Goal: Task Accomplishment & Management: Use online tool/utility

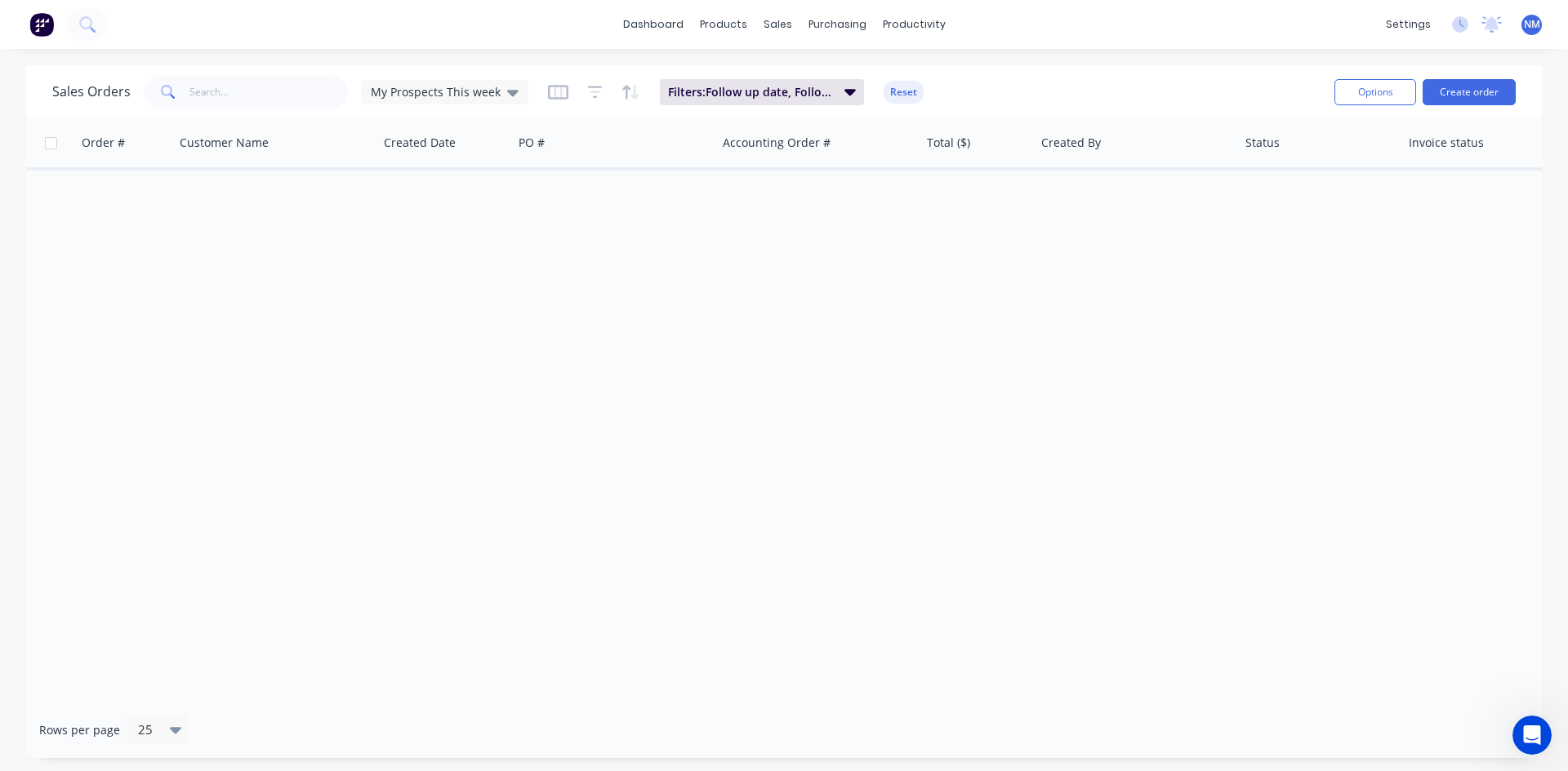
click at [489, 82] on div "My Prospects This week" at bounding box center [445, 92] width 168 height 24
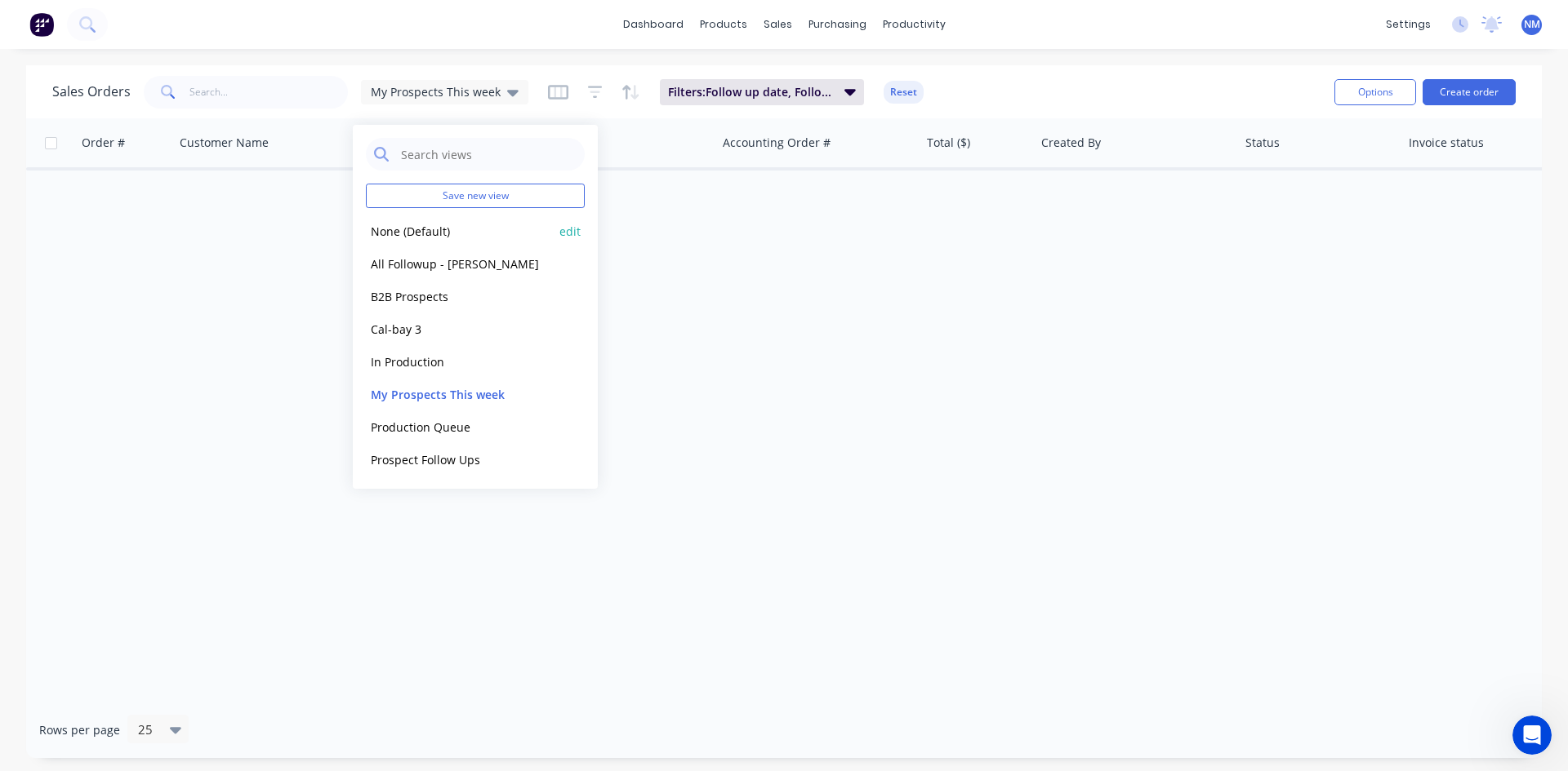
click at [429, 237] on button "None (Default)" at bounding box center [460, 231] width 187 height 19
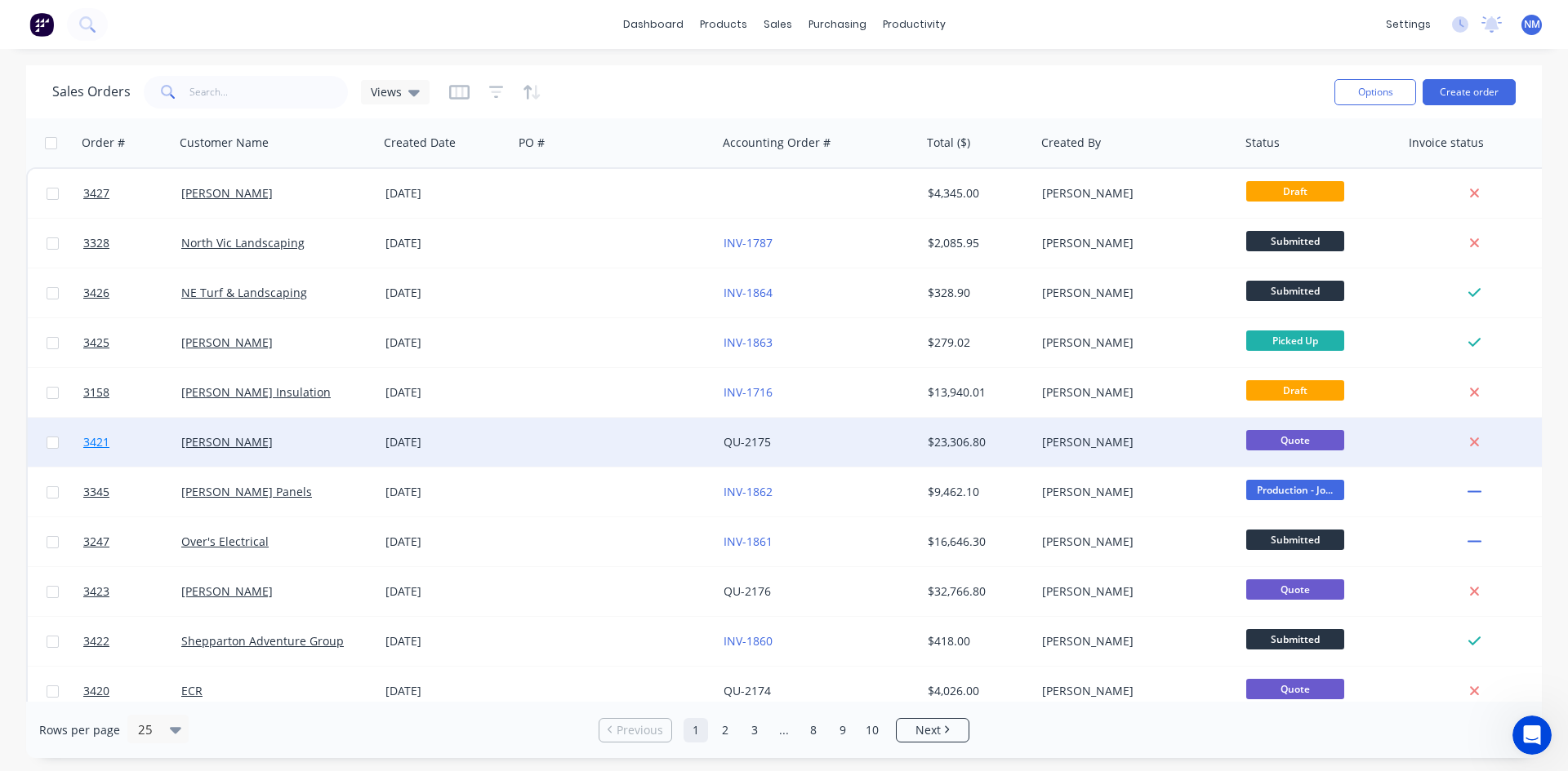
click at [104, 439] on span "3421" at bounding box center [96, 442] width 26 height 16
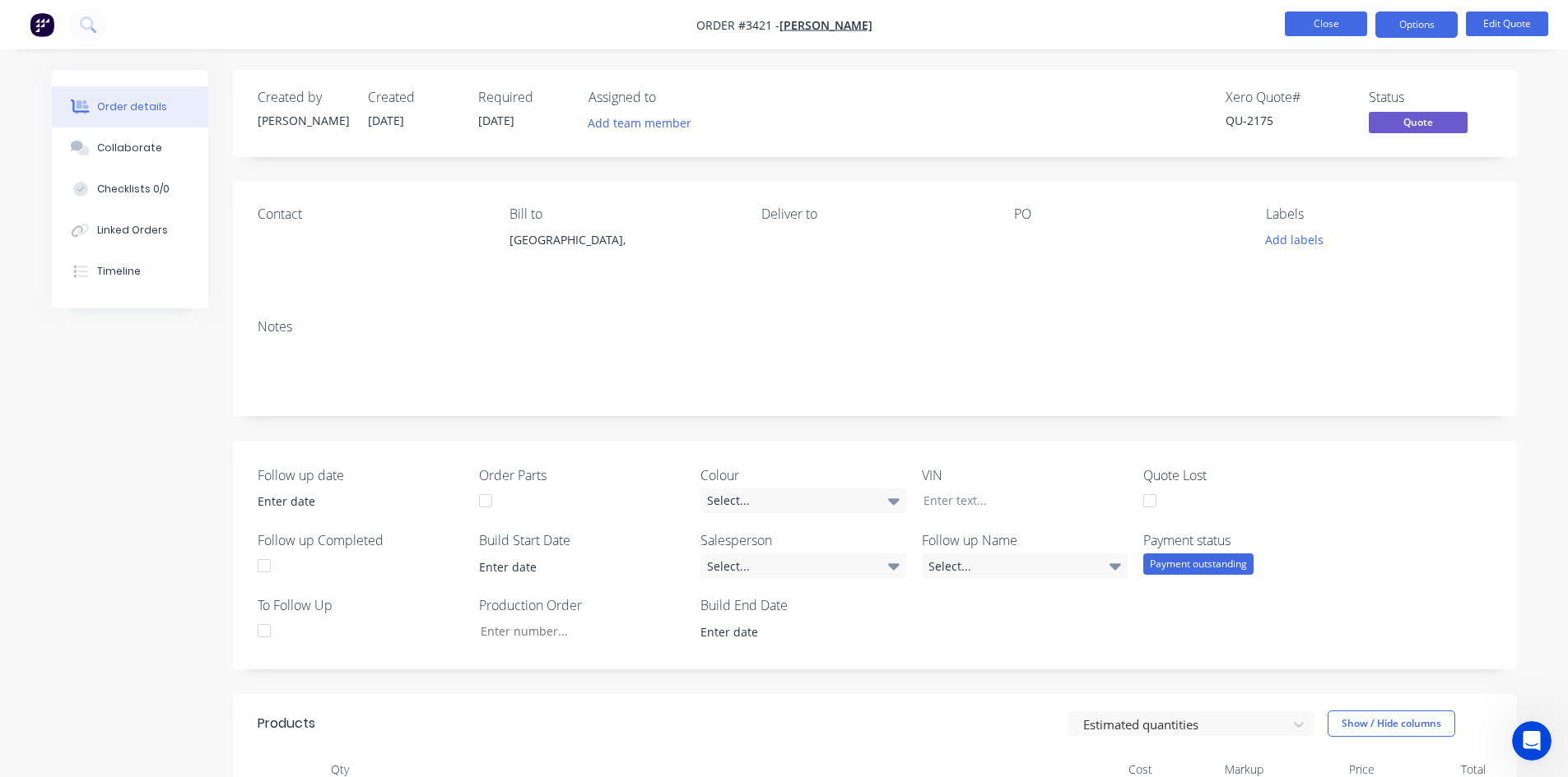
click at [1335, 24] on button "Close" at bounding box center [1326, 23] width 83 height 24
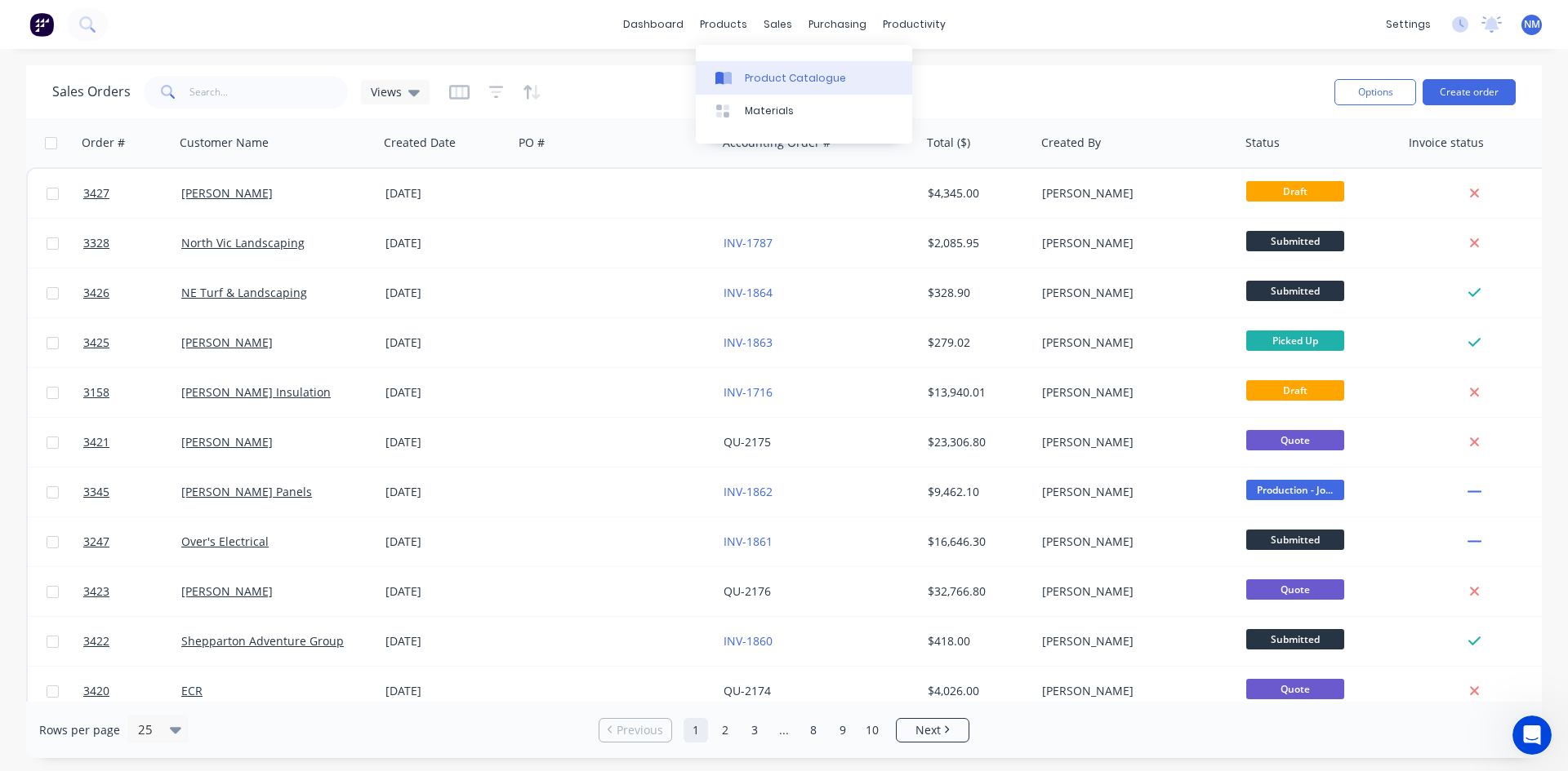
click at [758, 92] on link "Product Catalogue" at bounding box center [803, 78] width 217 height 33
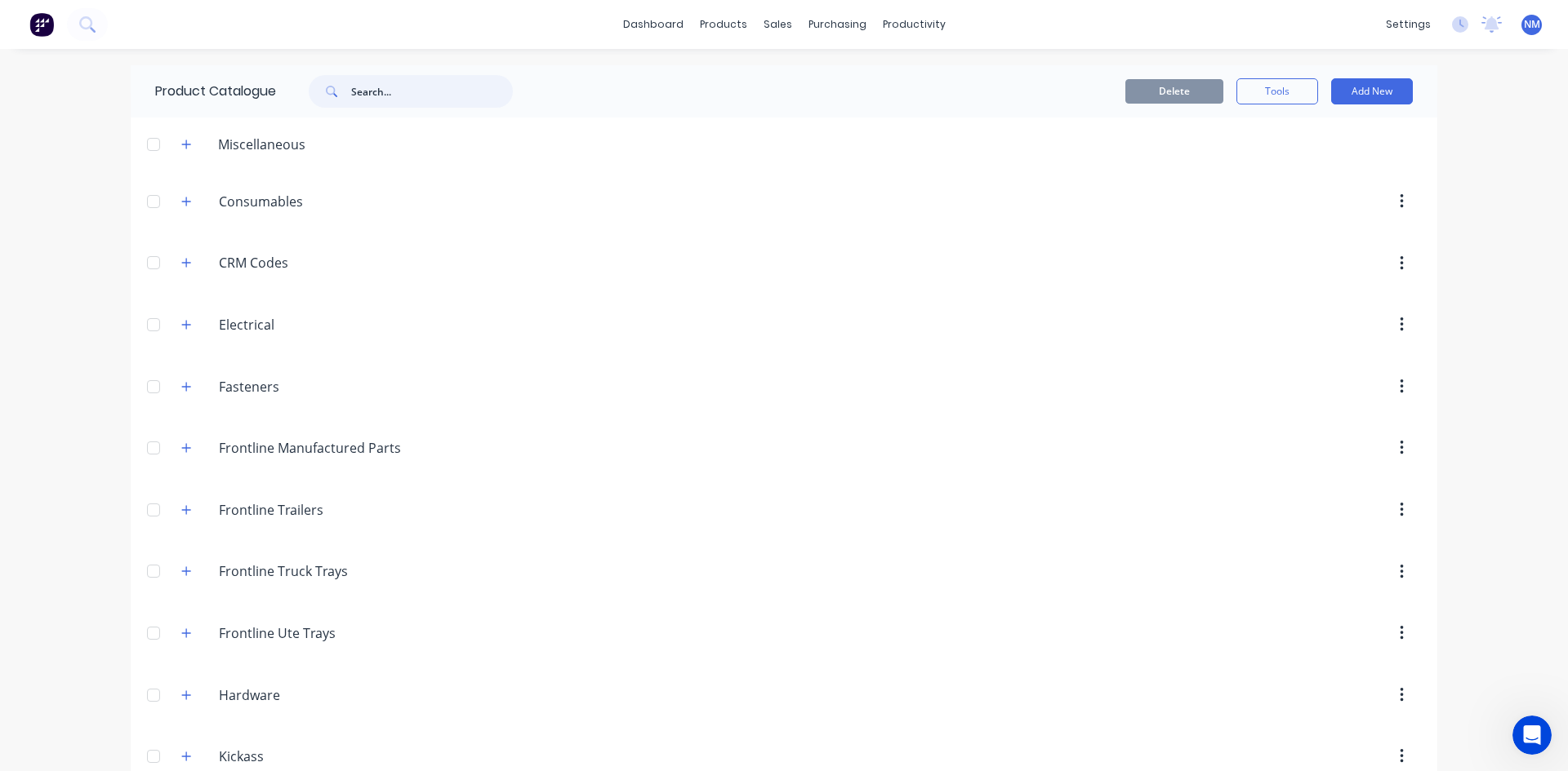
click at [446, 101] on input "text" at bounding box center [432, 92] width 162 height 33
drag, startPoint x: 129, startPoint y: 86, endPoint x: 0, endPoint y: 82, distance: 129.1
click at [0, 85] on div "dashboard products sales purchasing productivity dashboard products Product Cat…" at bounding box center [784, 385] width 1568 height 771
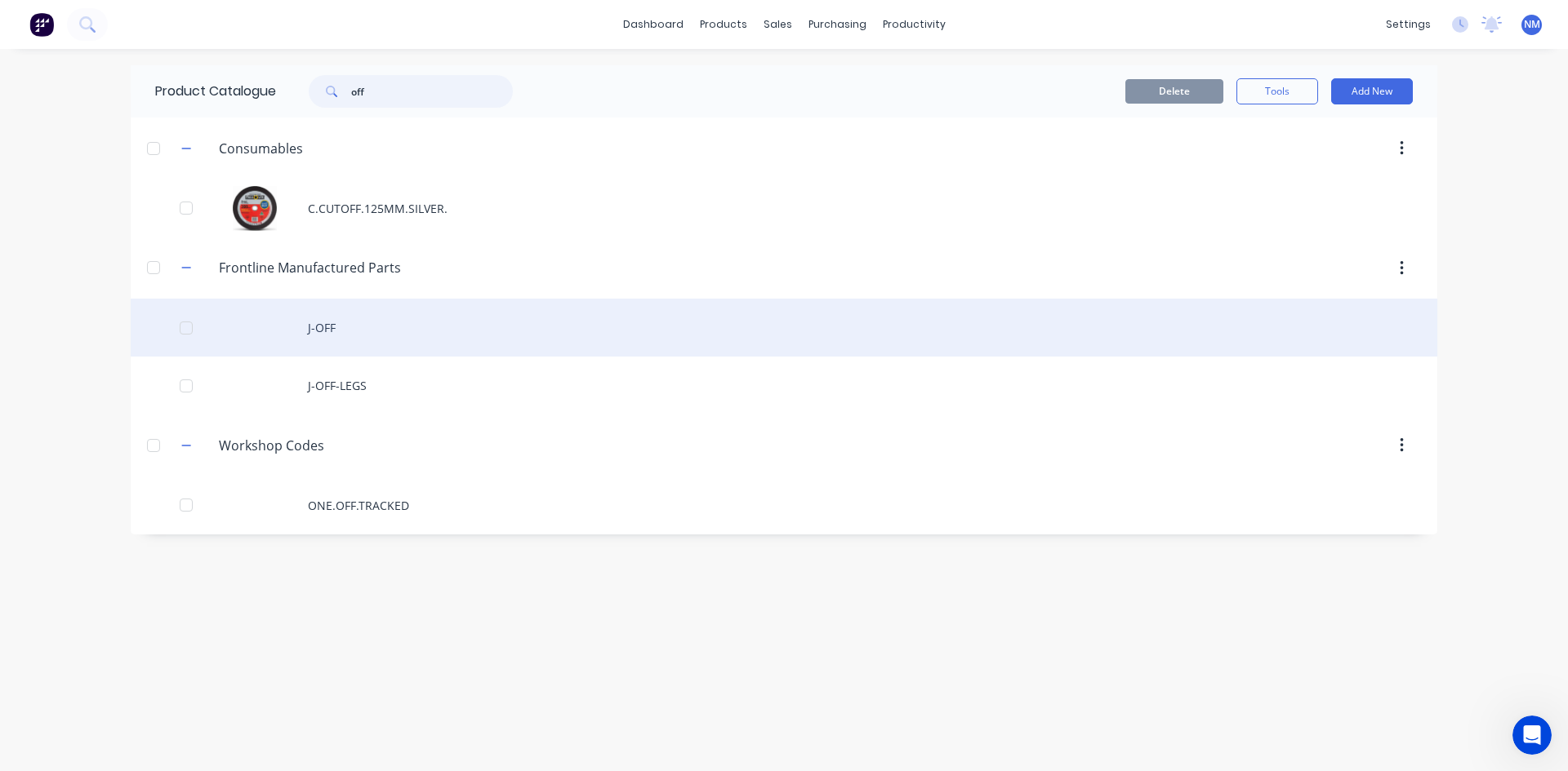
type input "off"
click at [363, 334] on div "J-OFF" at bounding box center [784, 327] width 1307 height 58
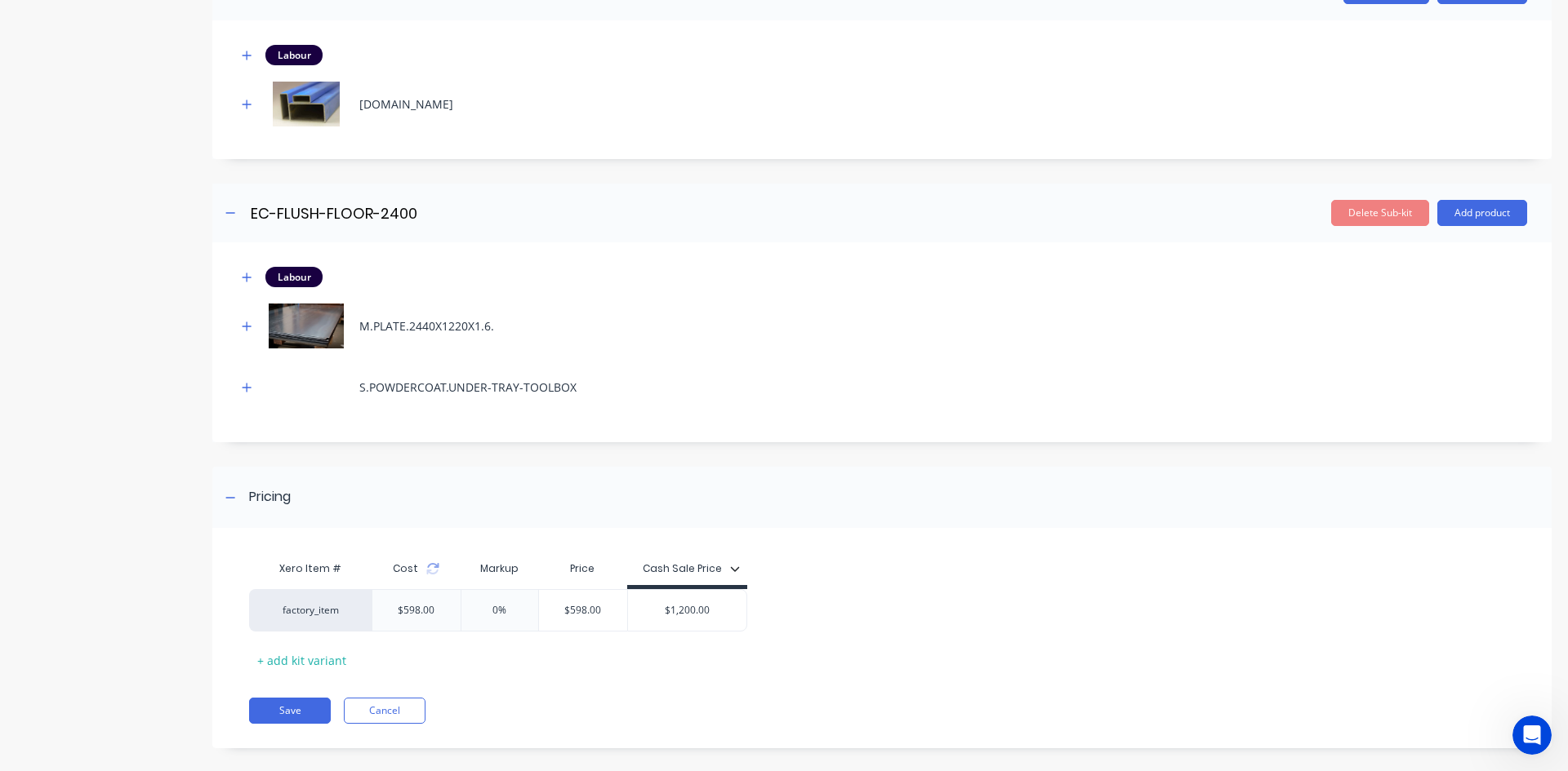
scroll to position [379, 0]
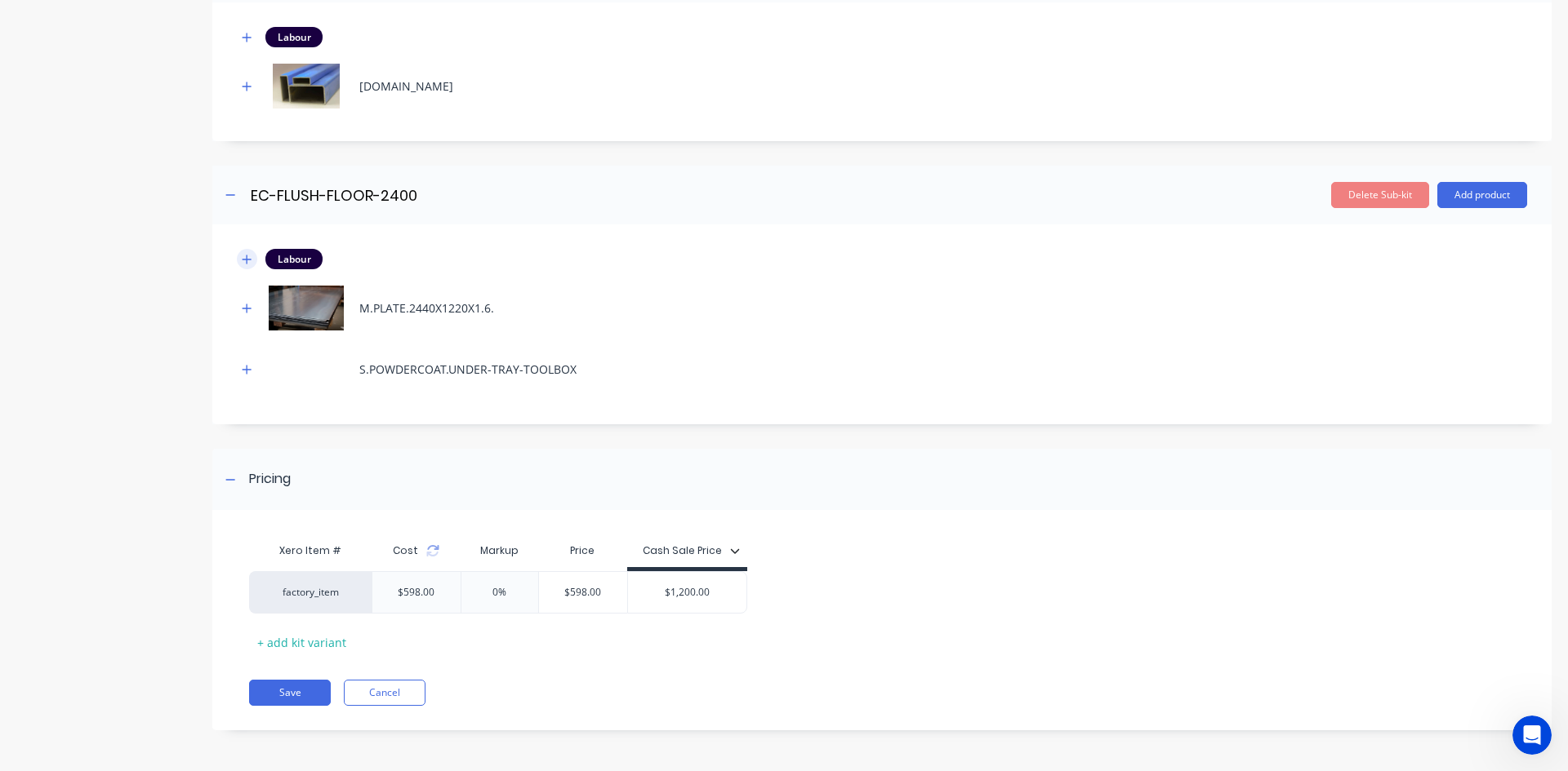
click at [251, 257] on icon "button" at bounding box center [246, 259] width 10 height 11
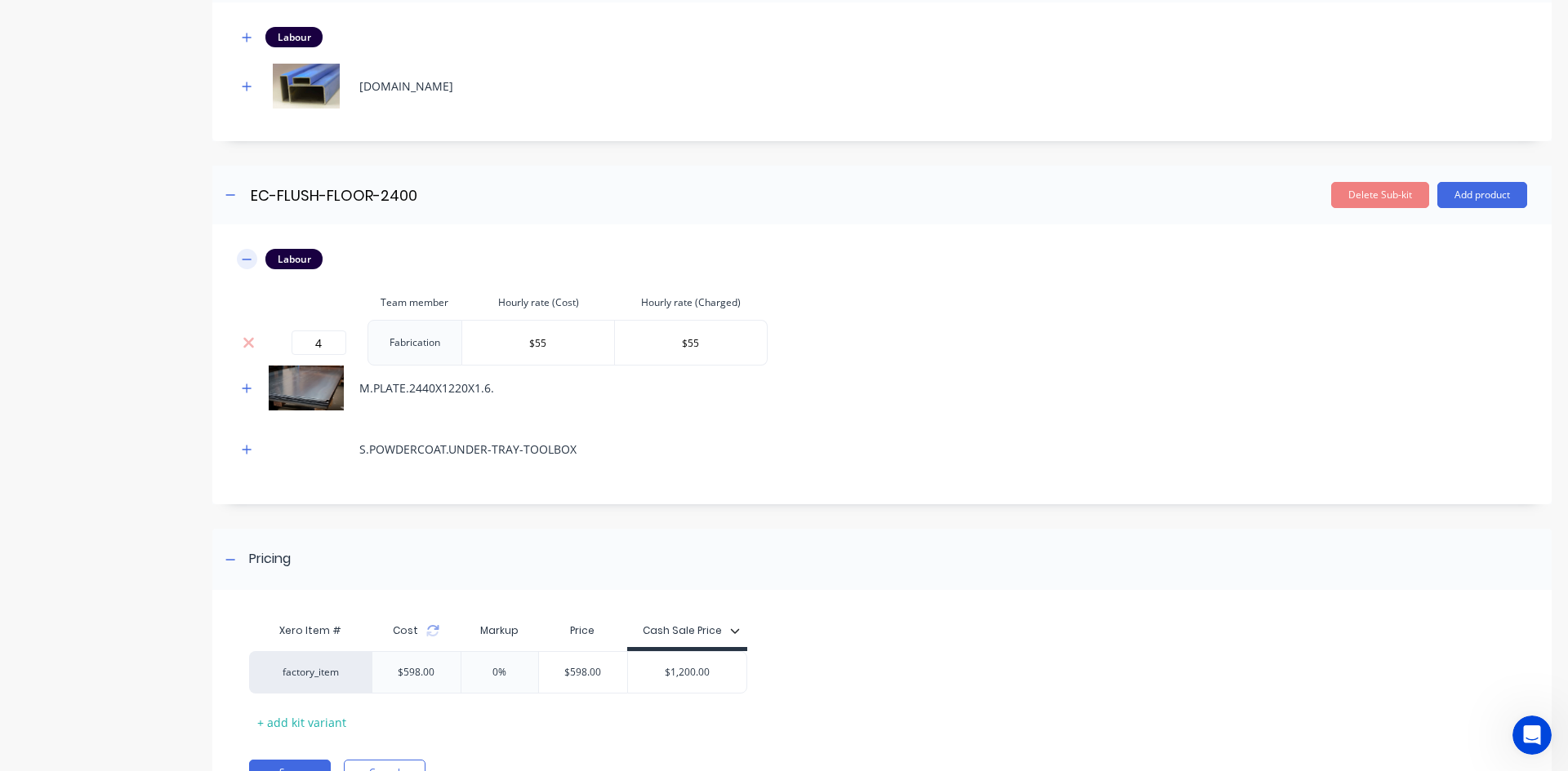
click at [251, 257] on icon "button" at bounding box center [246, 259] width 10 height 11
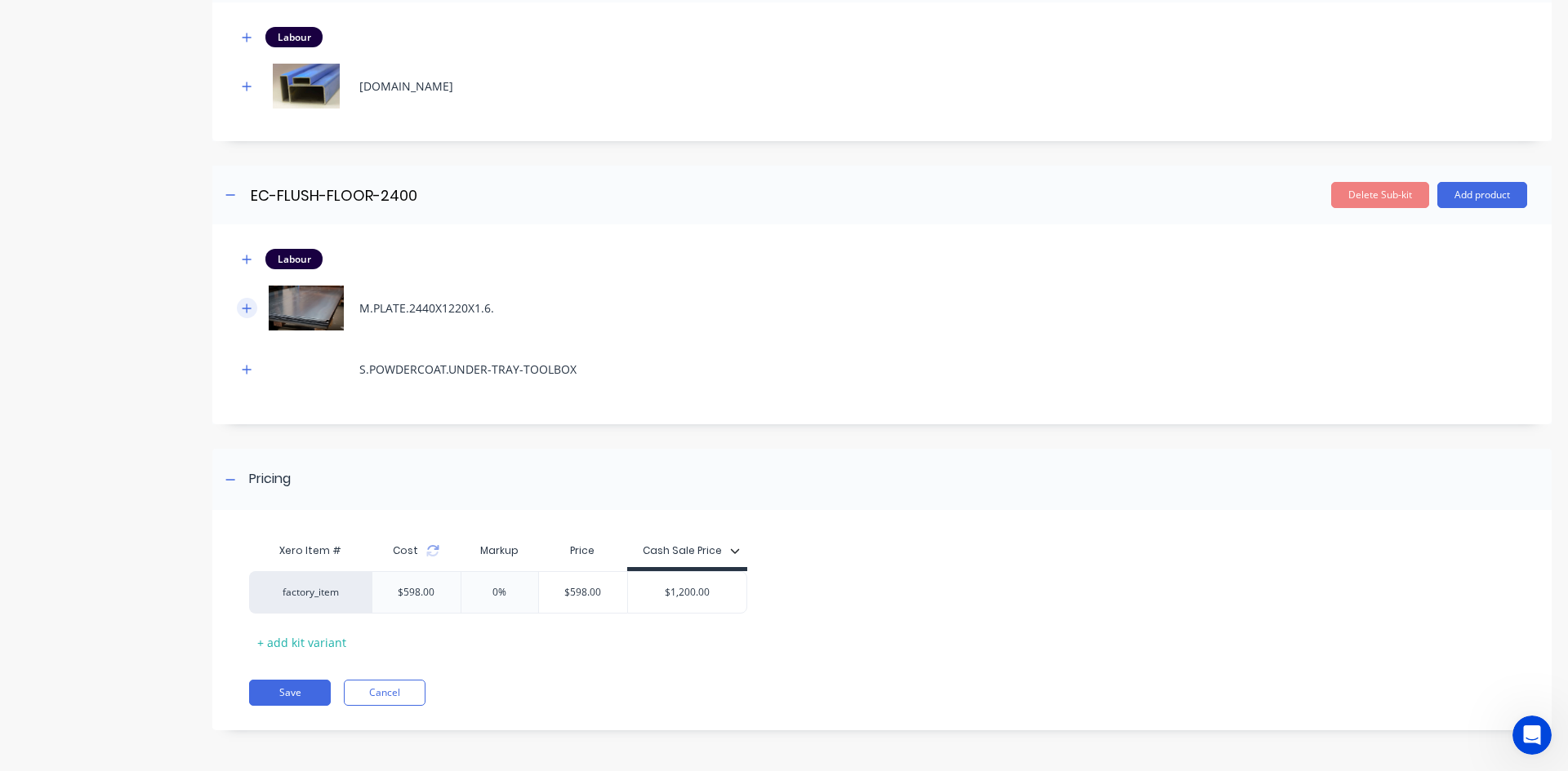
click at [251, 305] on icon "button" at bounding box center [246, 308] width 10 height 11
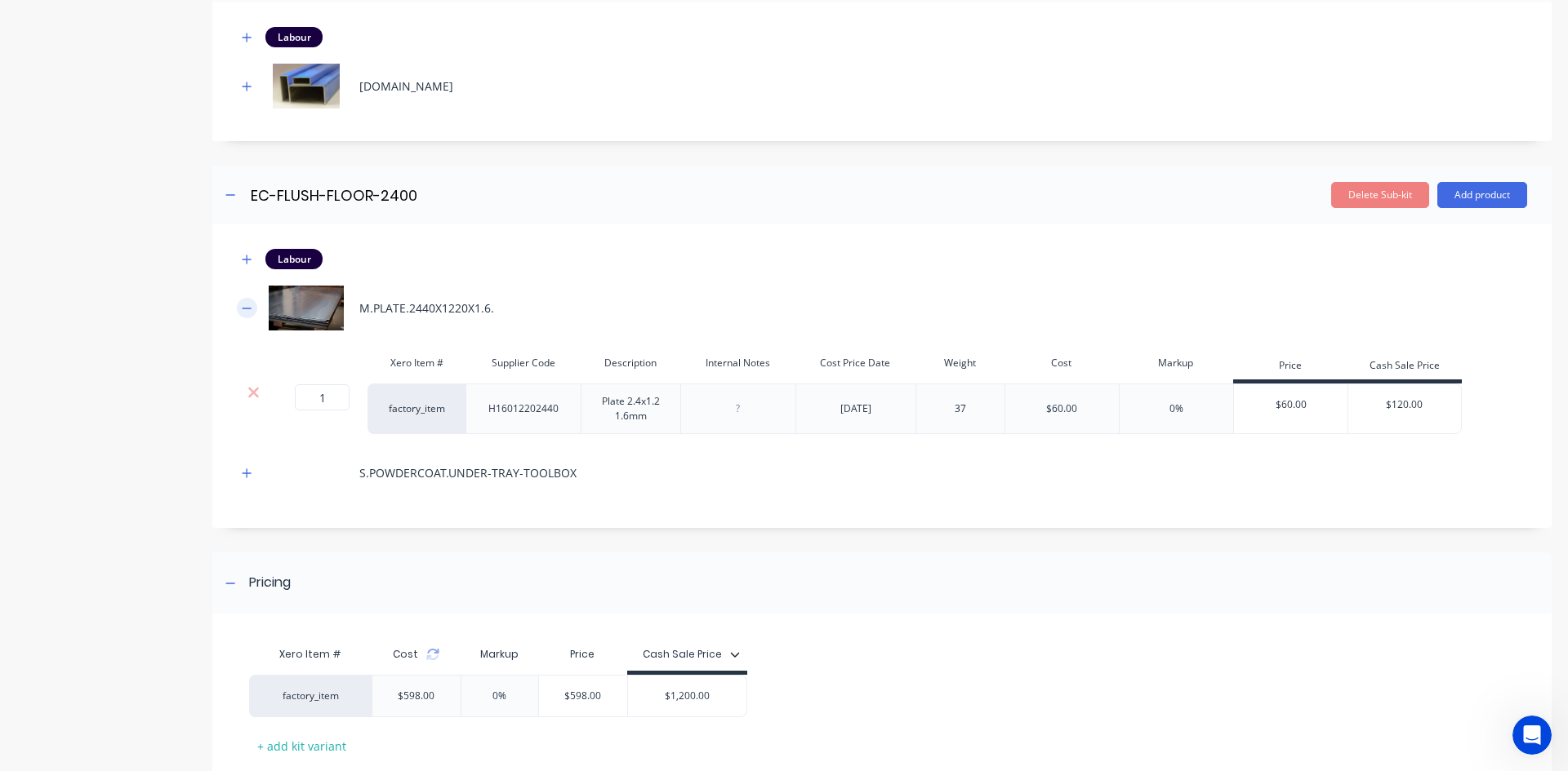
click at [251, 305] on icon "button" at bounding box center [246, 308] width 10 height 11
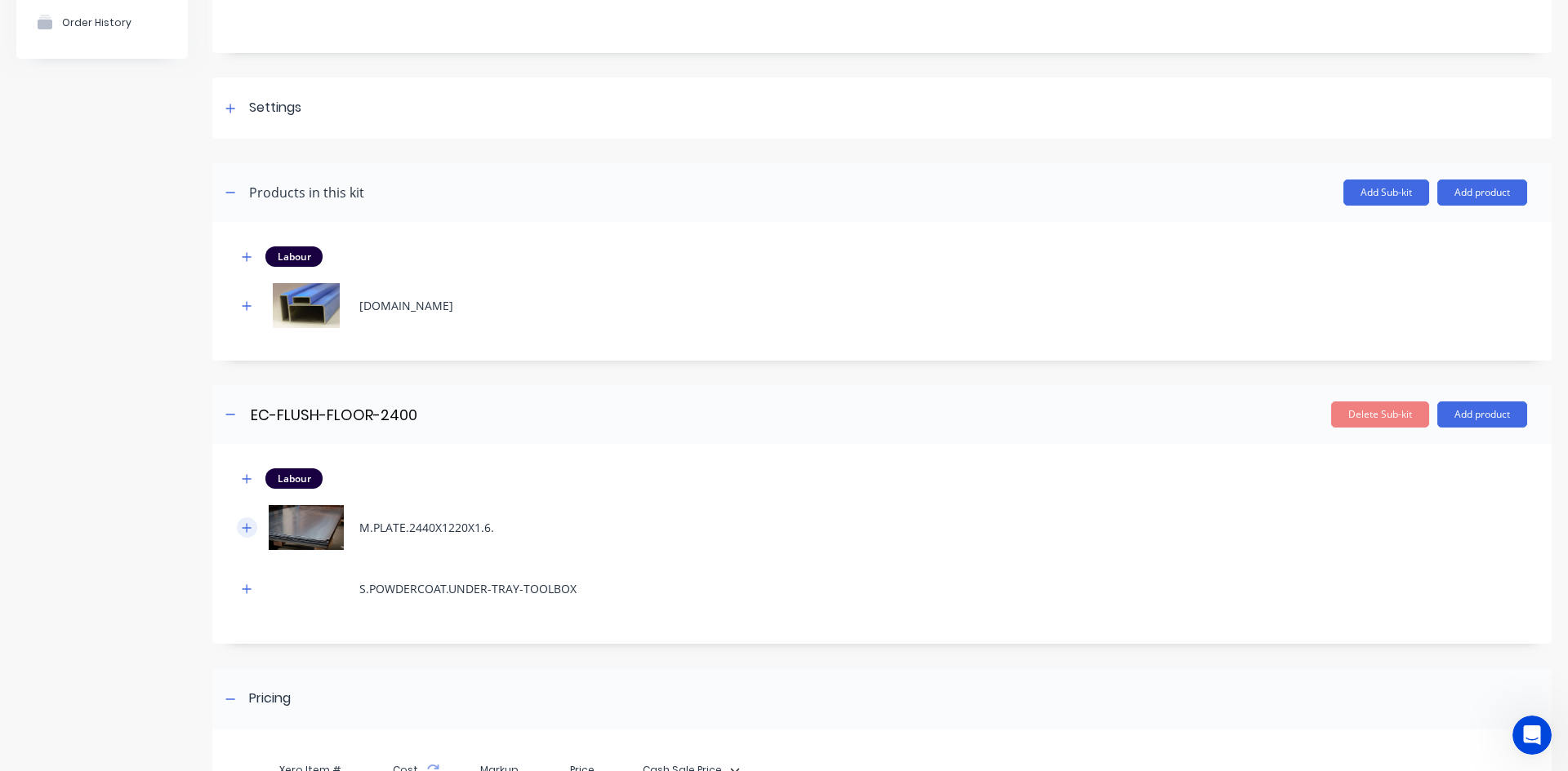
scroll to position [134, 0]
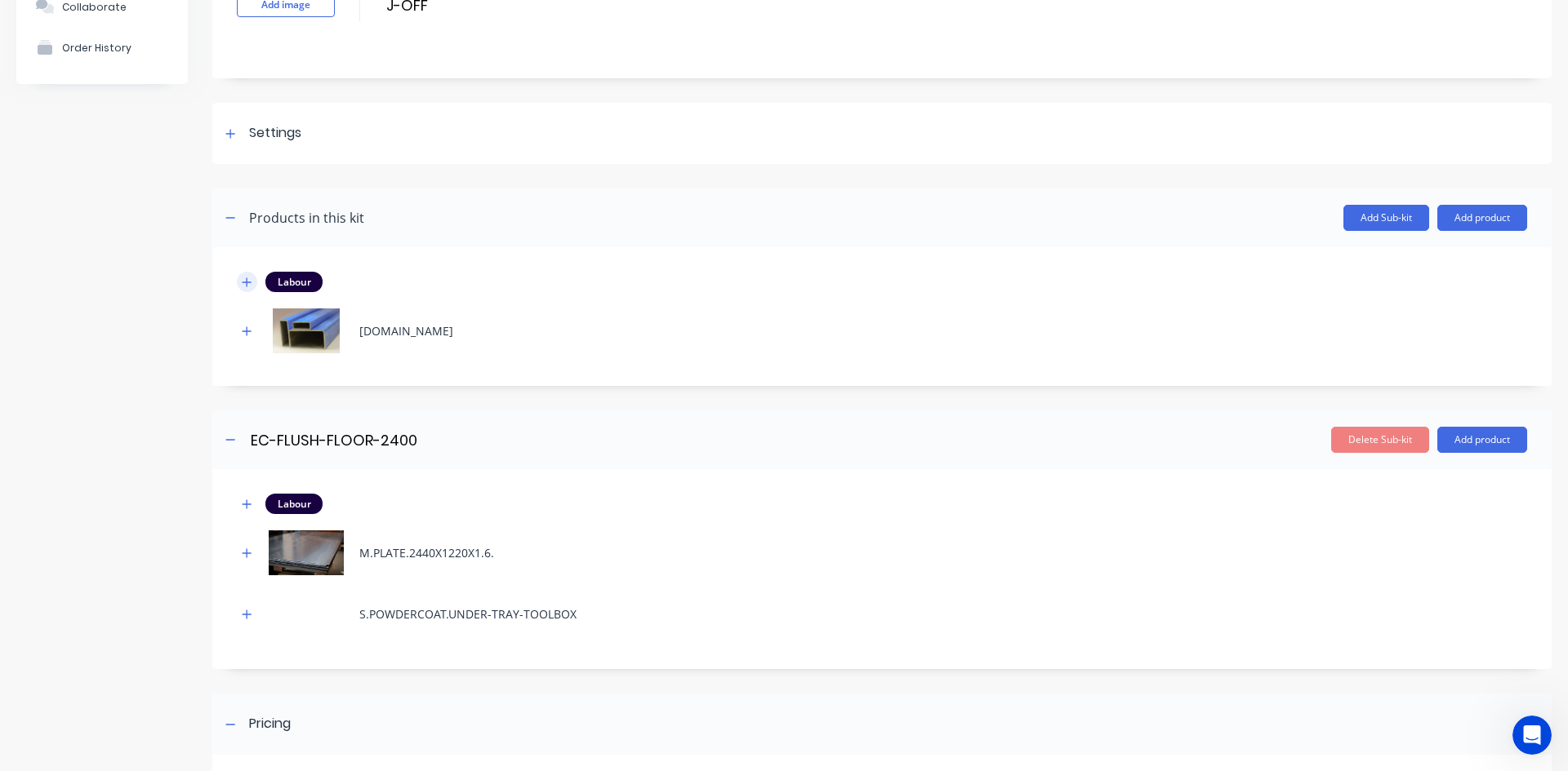
click at [244, 286] on icon "button" at bounding box center [246, 281] width 10 height 11
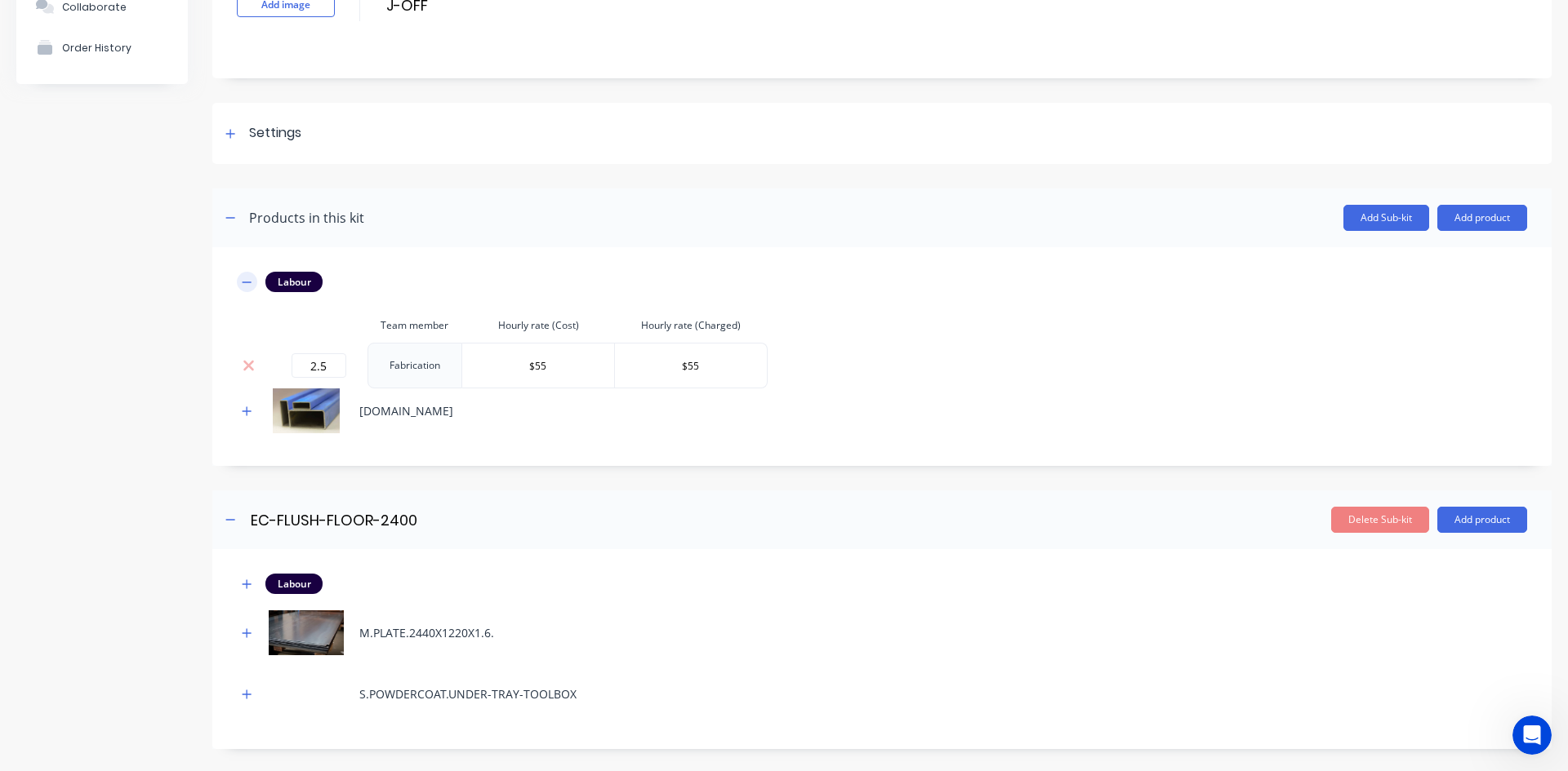
click at [244, 286] on icon "button" at bounding box center [246, 281] width 10 height 11
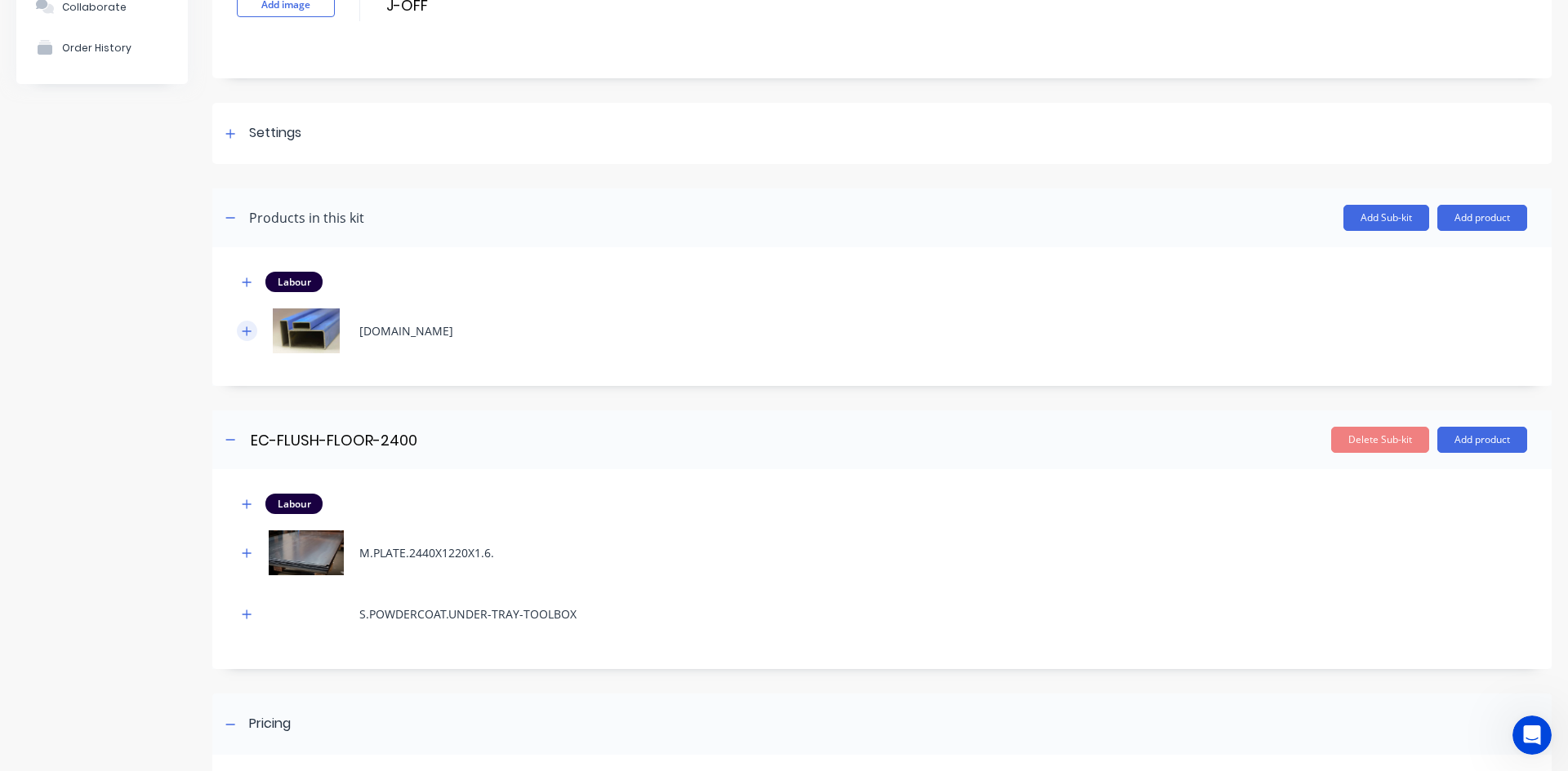
click at [248, 336] on icon "button" at bounding box center [246, 331] width 10 height 11
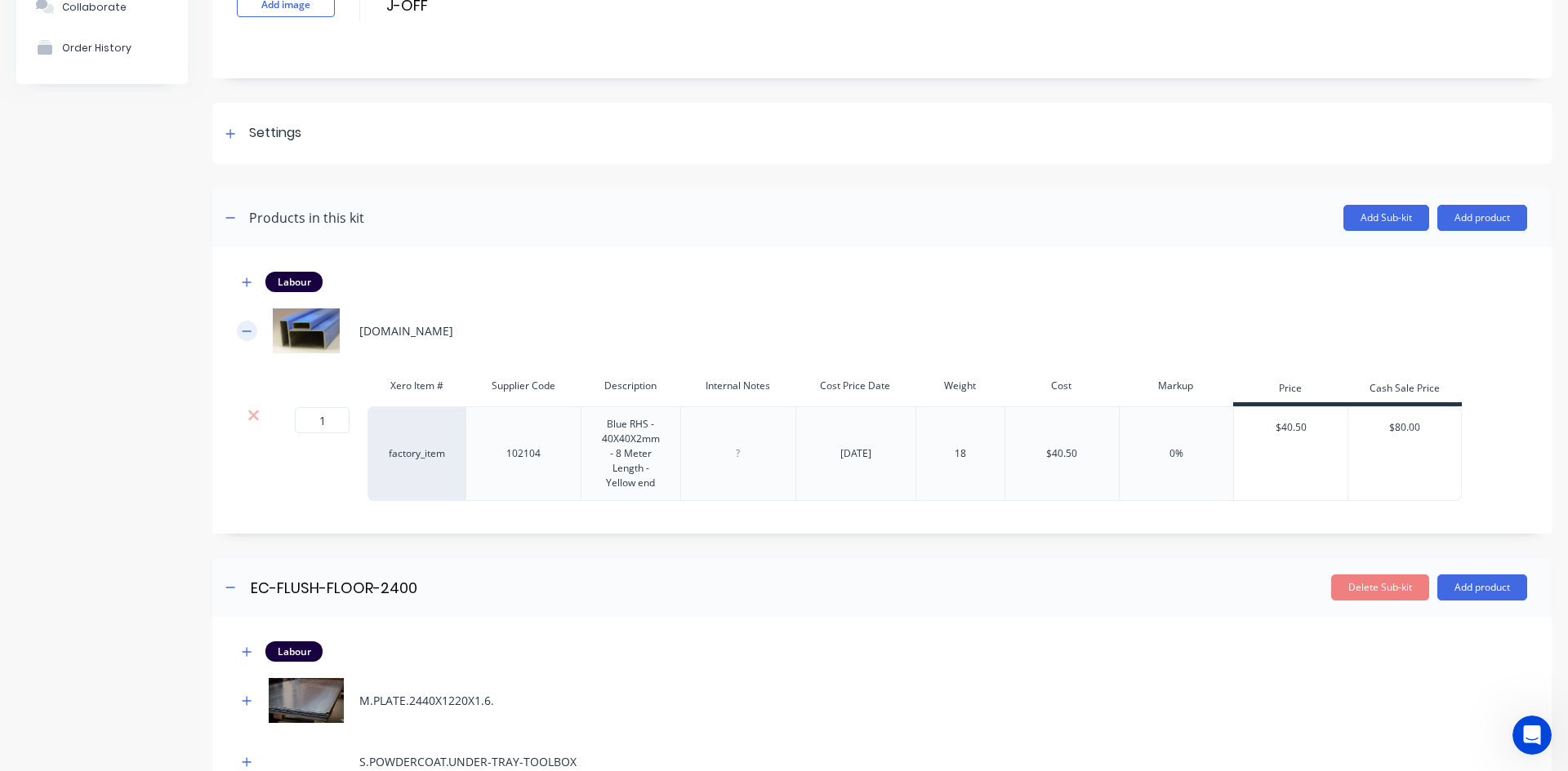
click at [248, 335] on icon "button" at bounding box center [246, 331] width 10 height 11
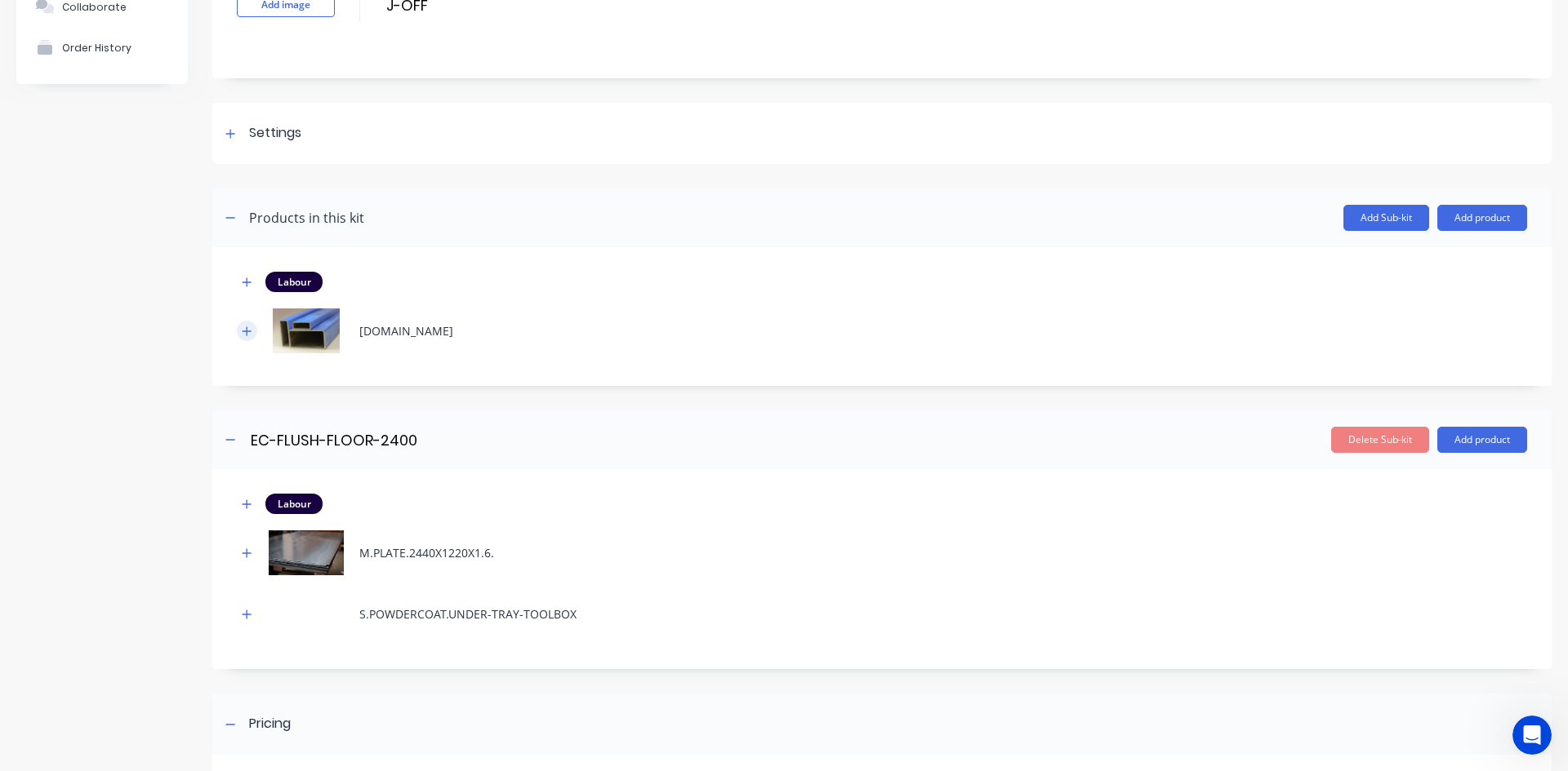
click at [250, 323] on button "button" at bounding box center [247, 332] width 21 height 21
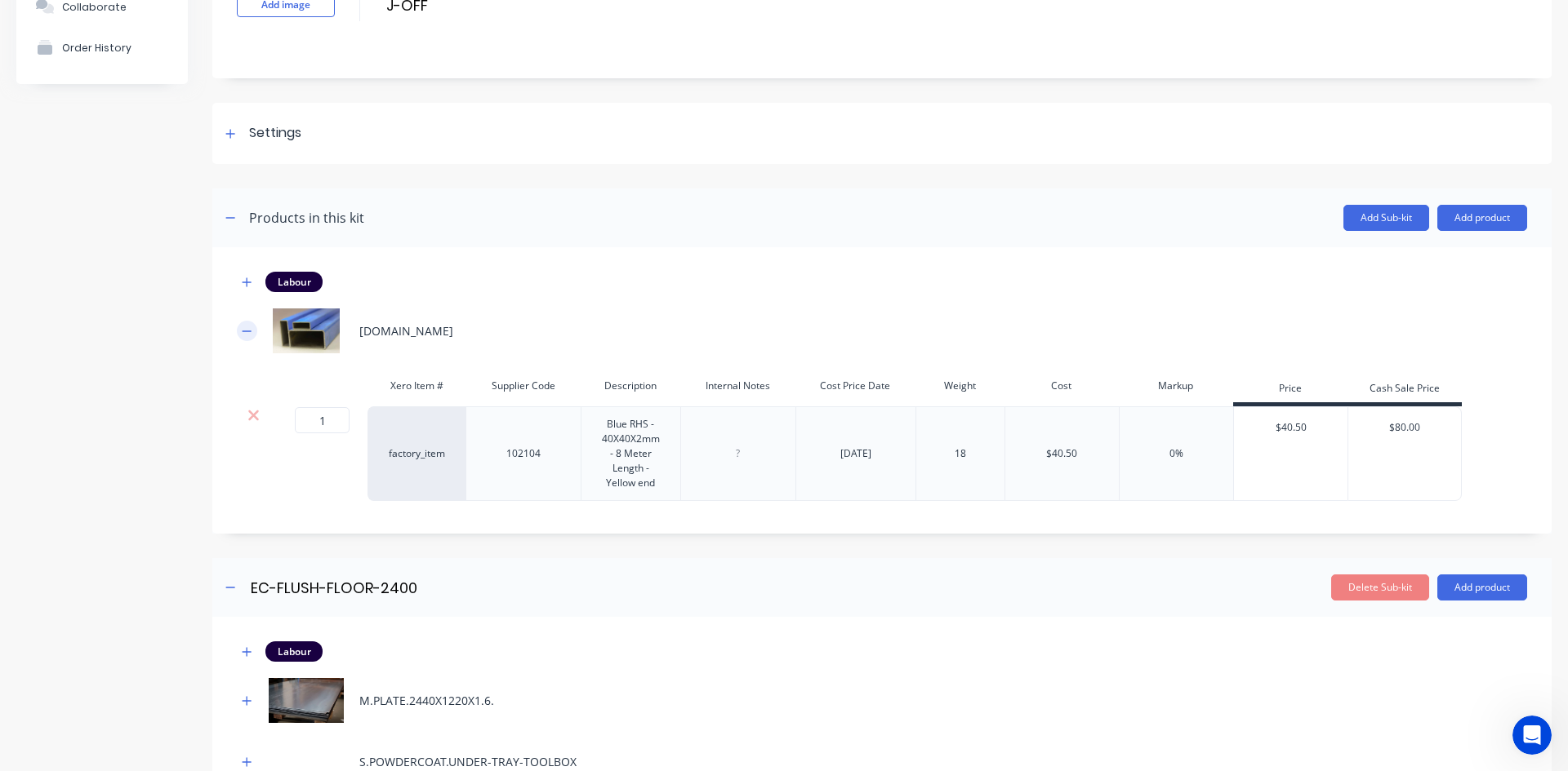
click at [250, 323] on button "button" at bounding box center [247, 332] width 21 height 21
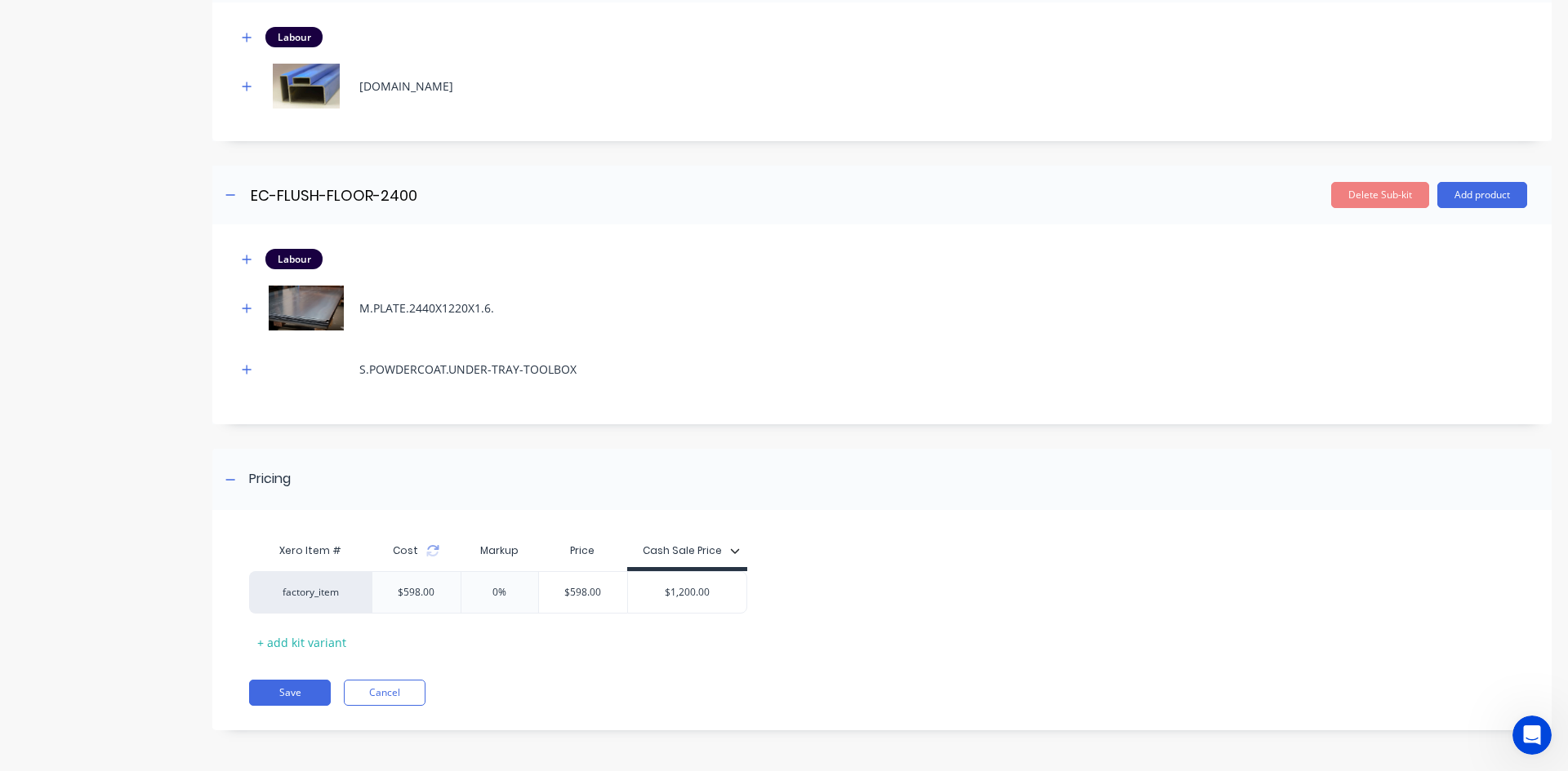
scroll to position [0, 0]
